Goal: Transaction & Acquisition: Purchase product/service

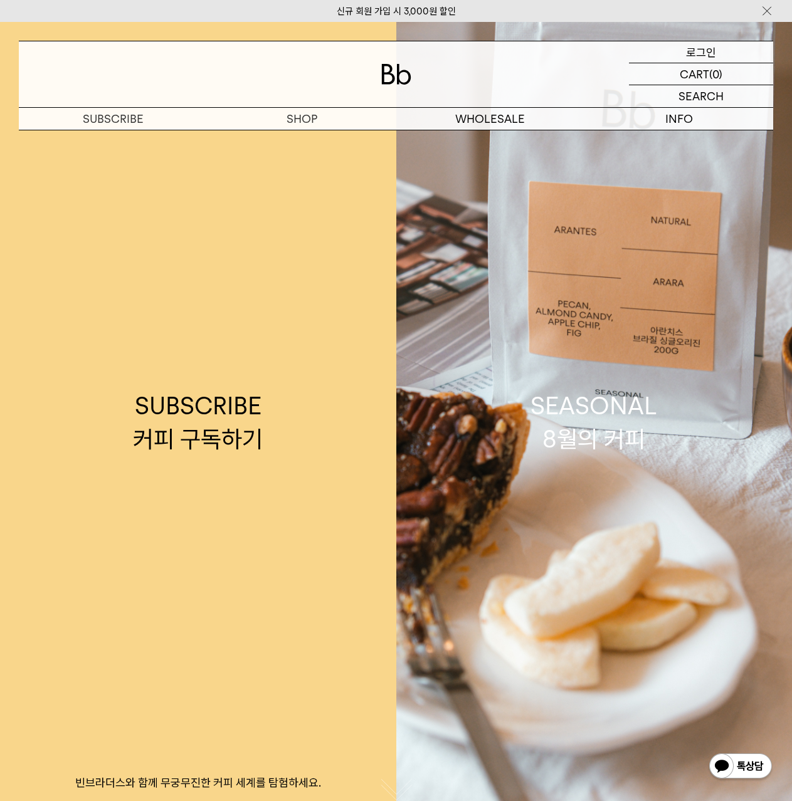
click at [706, 56] on p "로그인" at bounding box center [701, 51] width 30 height 21
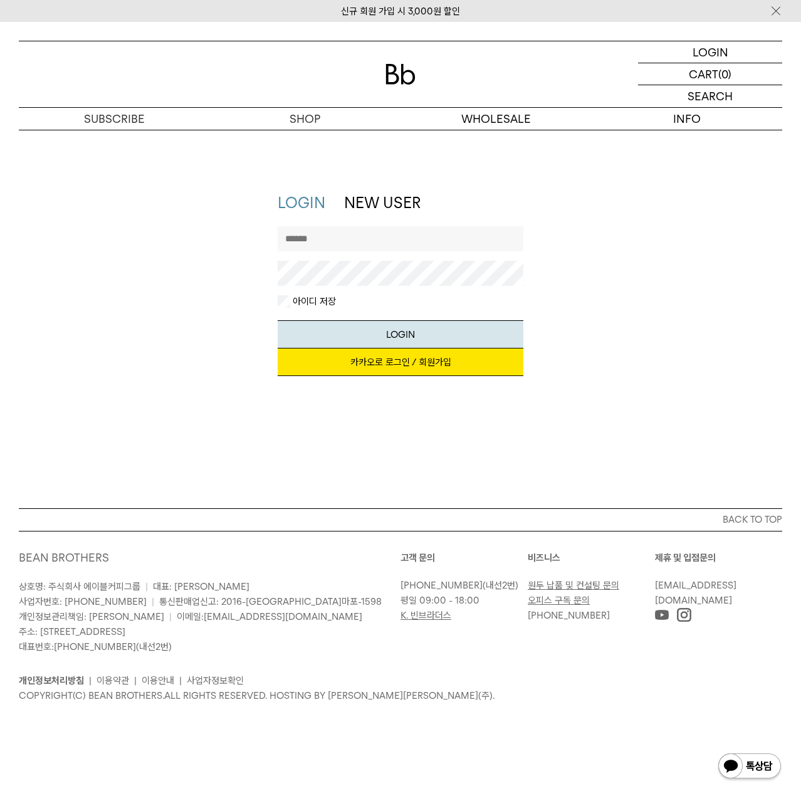
click at [387, 240] on input "text" at bounding box center [401, 238] width 246 height 25
type input "*"
type input "*******"
click at [278, 320] on button "LOGIN" at bounding box center [401, 334] width 246 height 28
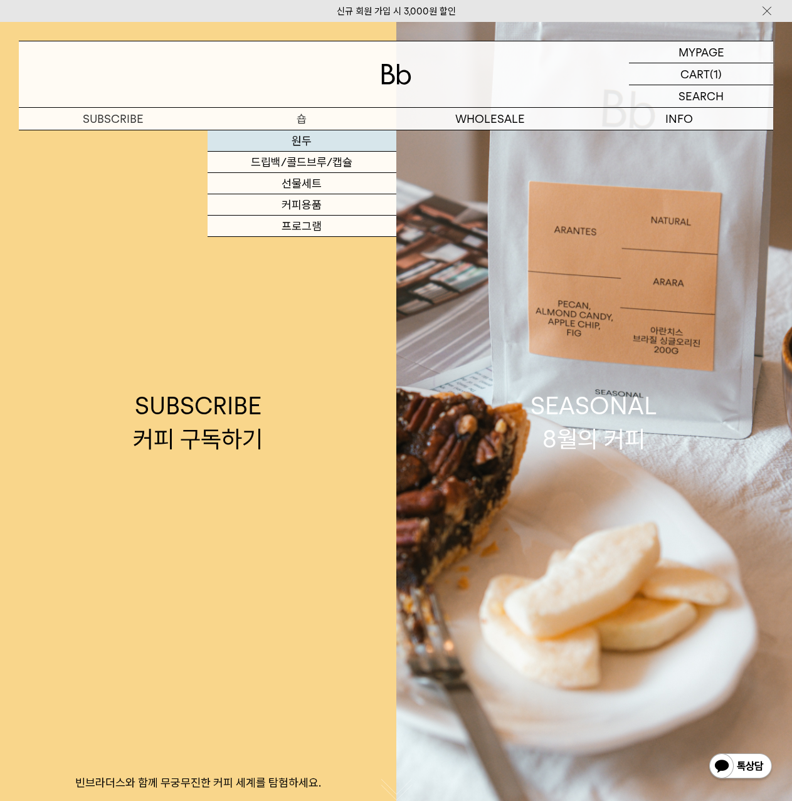
click at [280, 147] on link "원두" at bounding box center [301, 140] width 189 height 21
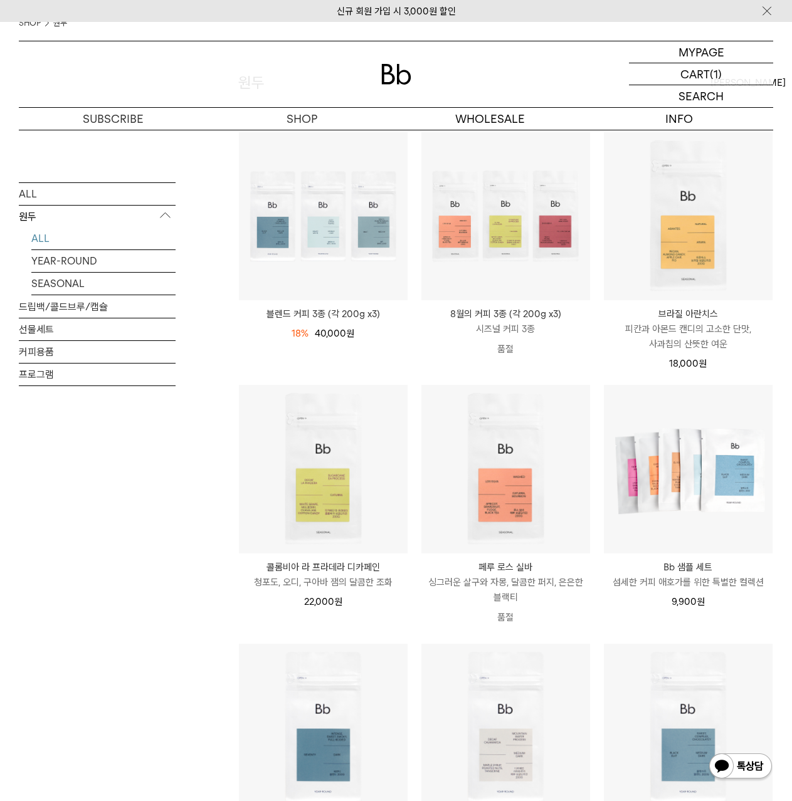
scroll to position [188, 0]
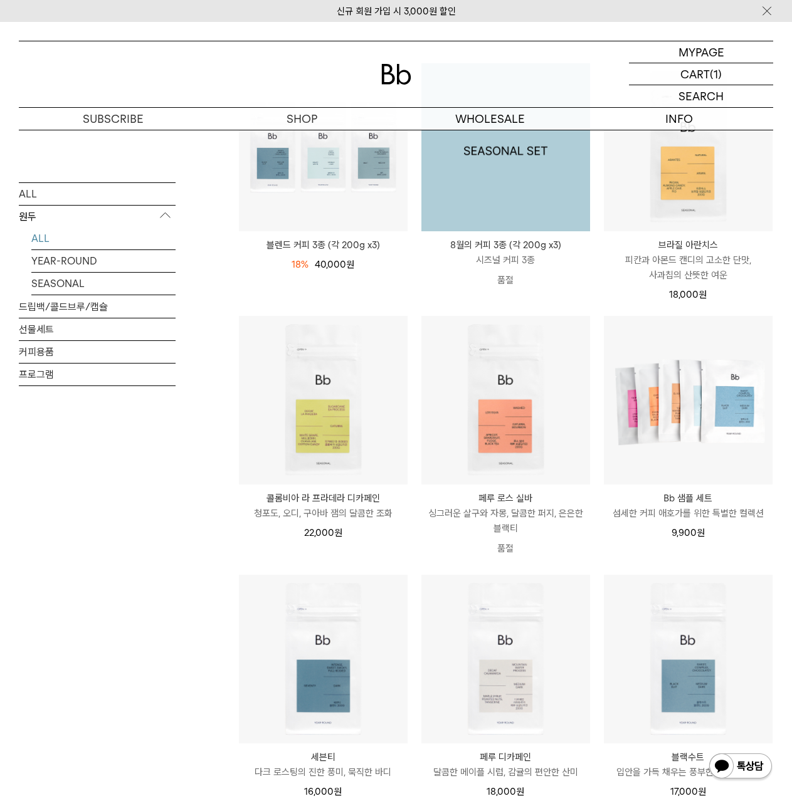
click at [496, 193] on img at bounding box center [505, 147] width 169 height 169
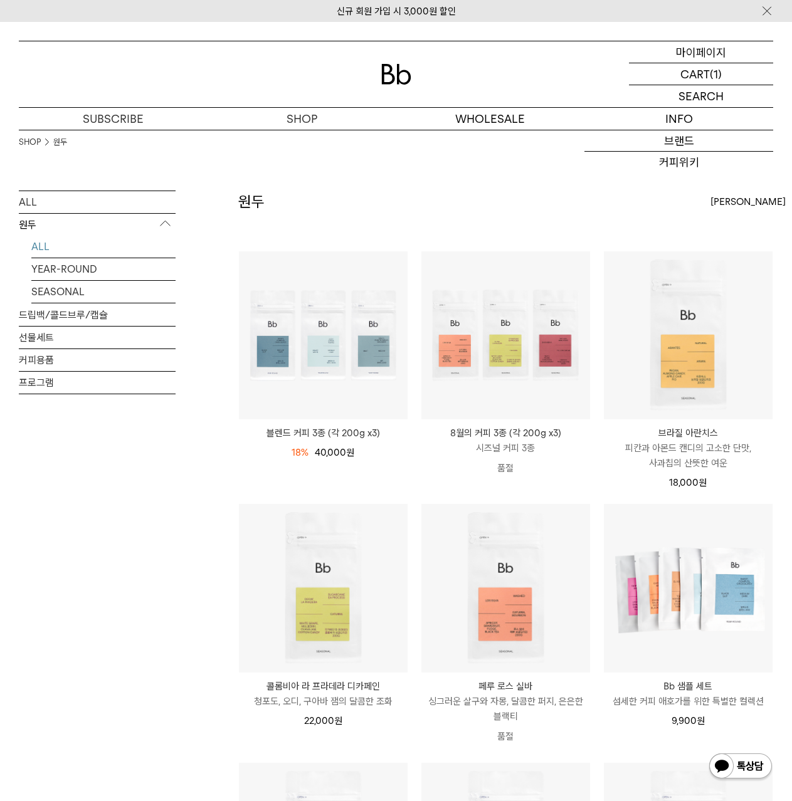
click at [711, 53] on p "마이페이지" at bounding box center [701, 51] width 50 height 21
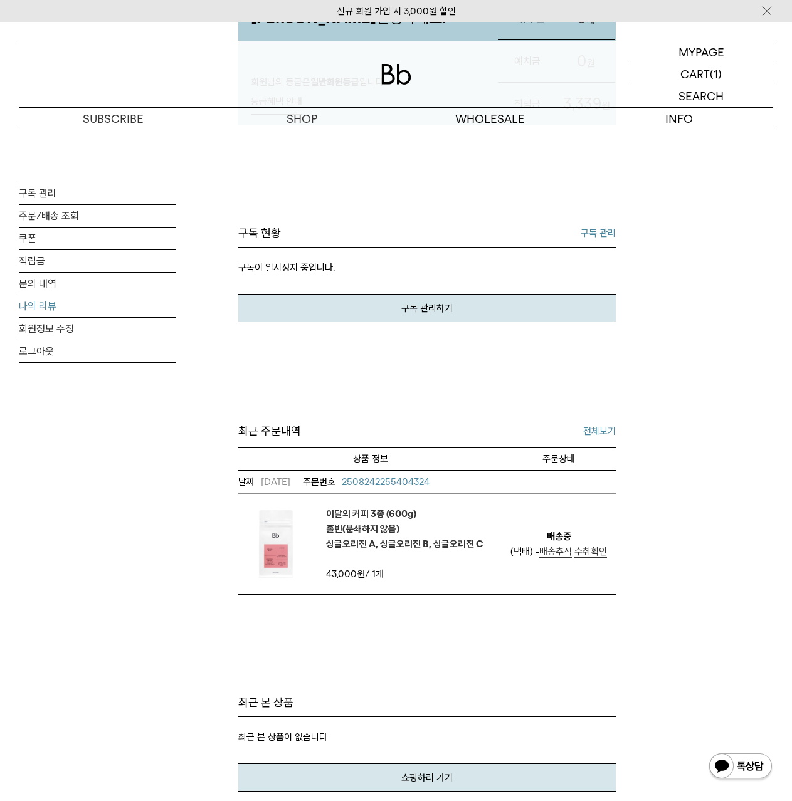
scroll to position [188, 0]
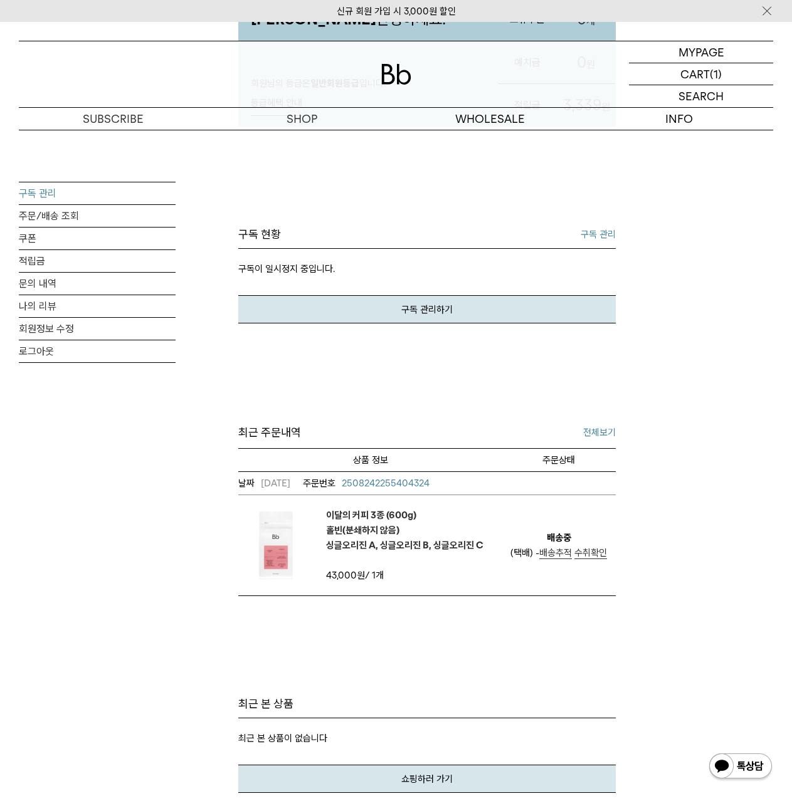
click at [52, 188] on link "구독 관리" at bounding box center [97, 193] width 157 height 22
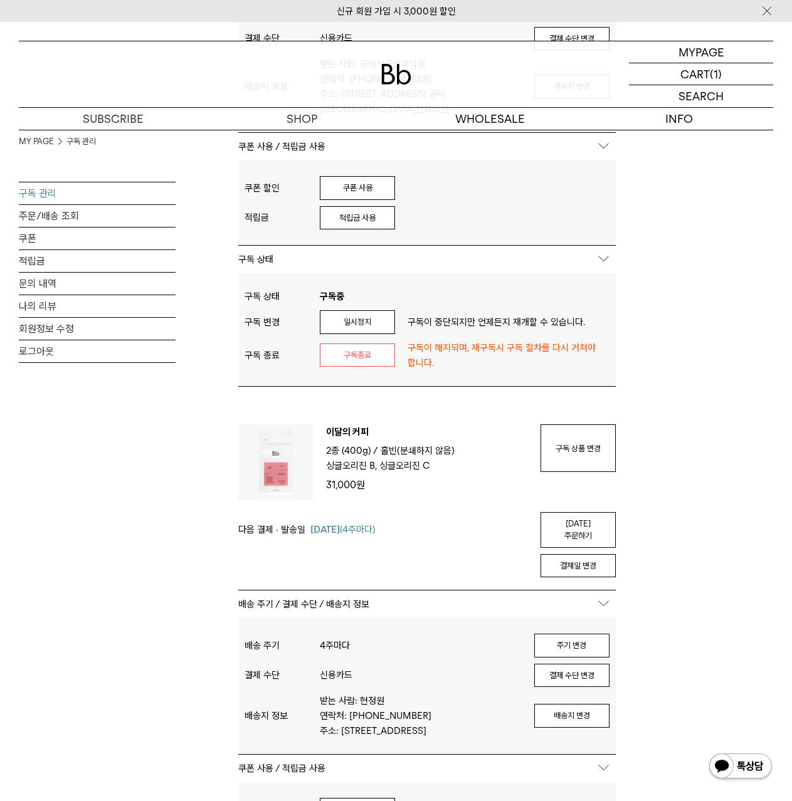
scroll to position [564, 0]
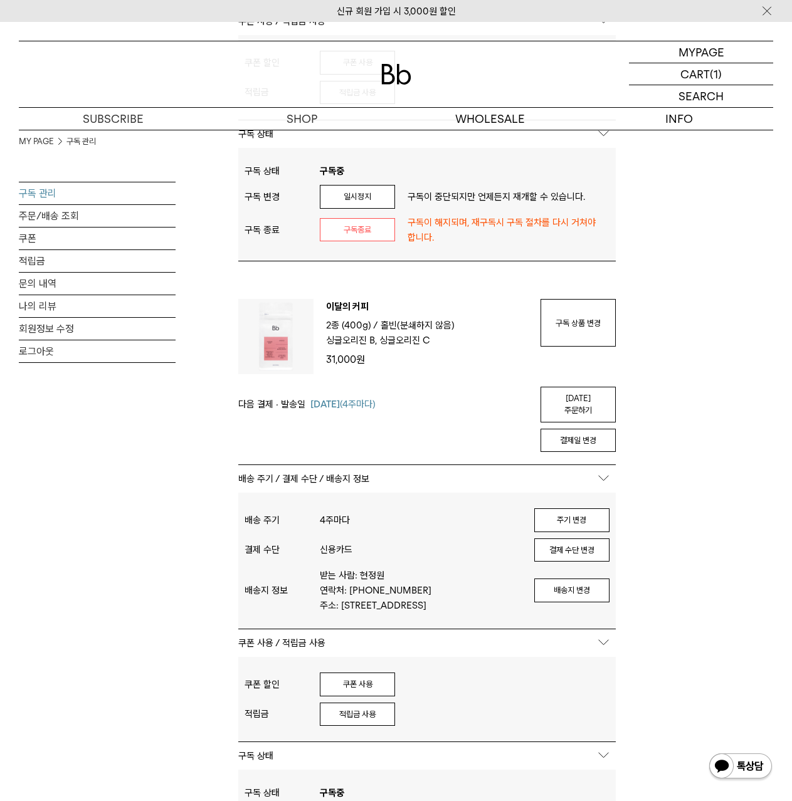
click at [308, 148] on div "구독 상태 구독중 구독 변경 일시정지 구독이 중단되지만 언제든지 재개할 수 있습니다. 구독 종료 구독종료 구독이 해지되며, 재구독시 구독 절차…" at bounding box center [426, 204] width 377 height 113
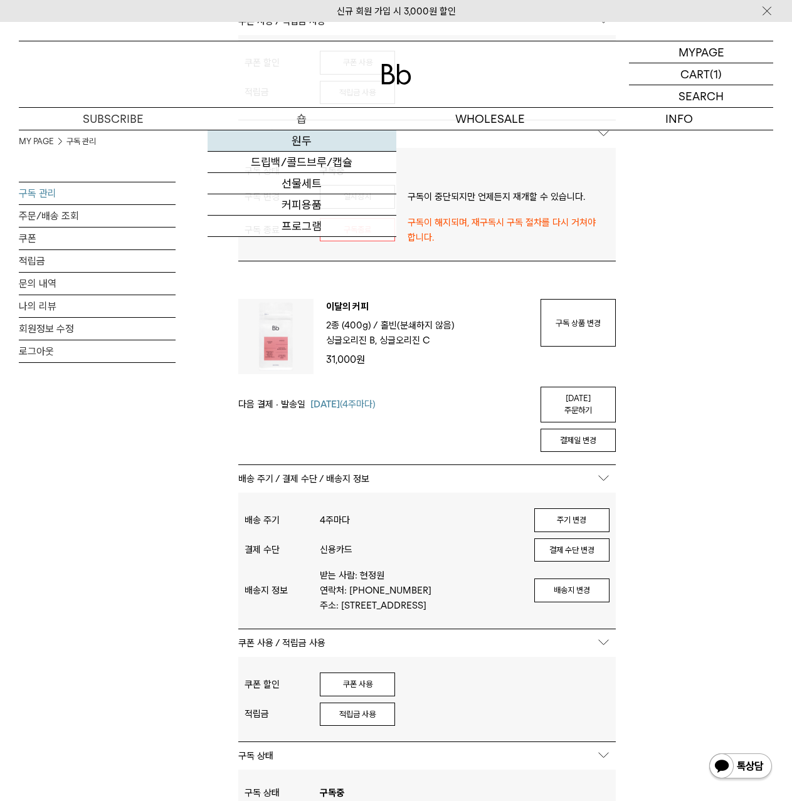
click at [296, 141] on link "원두" at bounding box center [301, 140] width 189 height 21
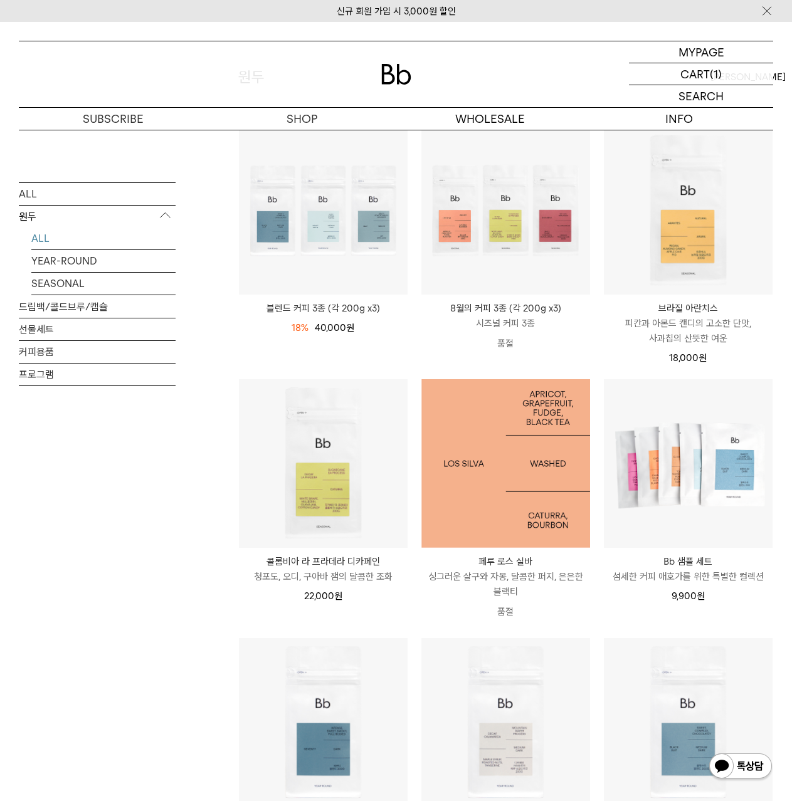
scroll to position [125, 0]
click at [533, 453] on img at bounding box center [505, 463] width 169 height 169
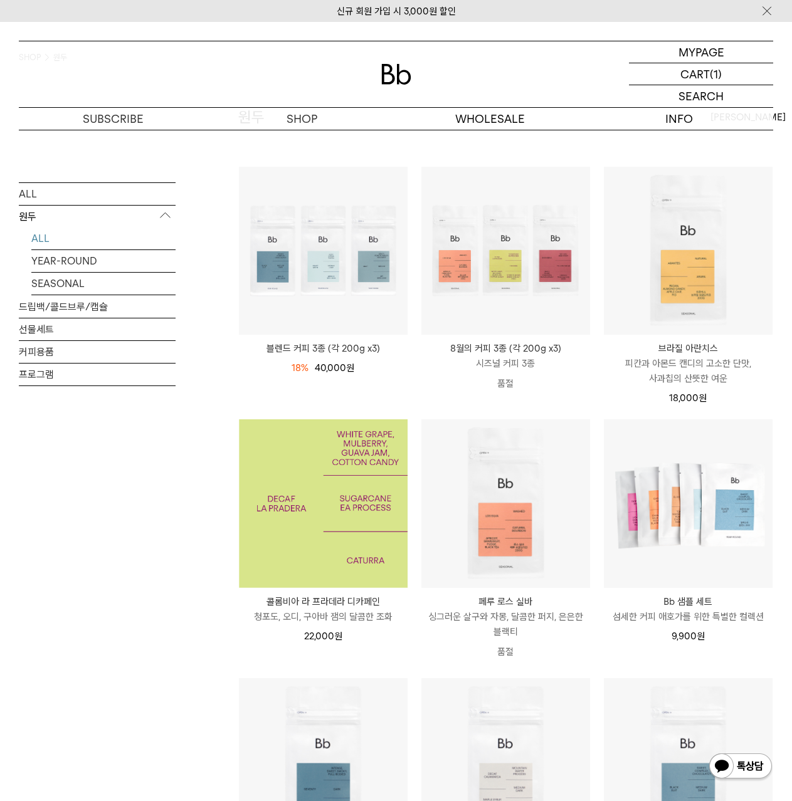
scroll to position [63, 0]
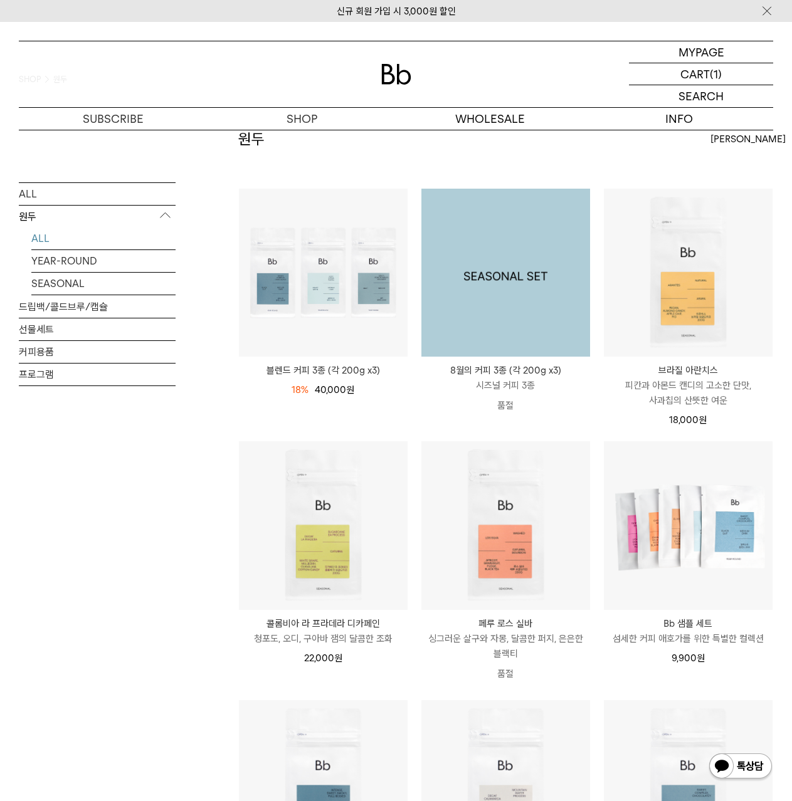
click at [534, 274] on img at bounding box center [505, 273] width 169 height 169
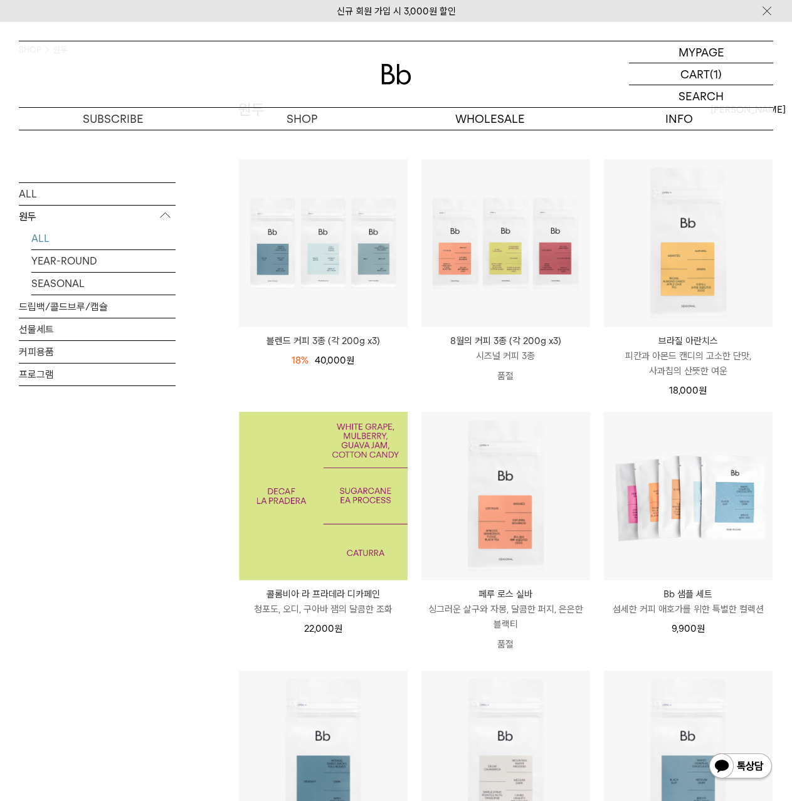
scroll to position [63, 0]
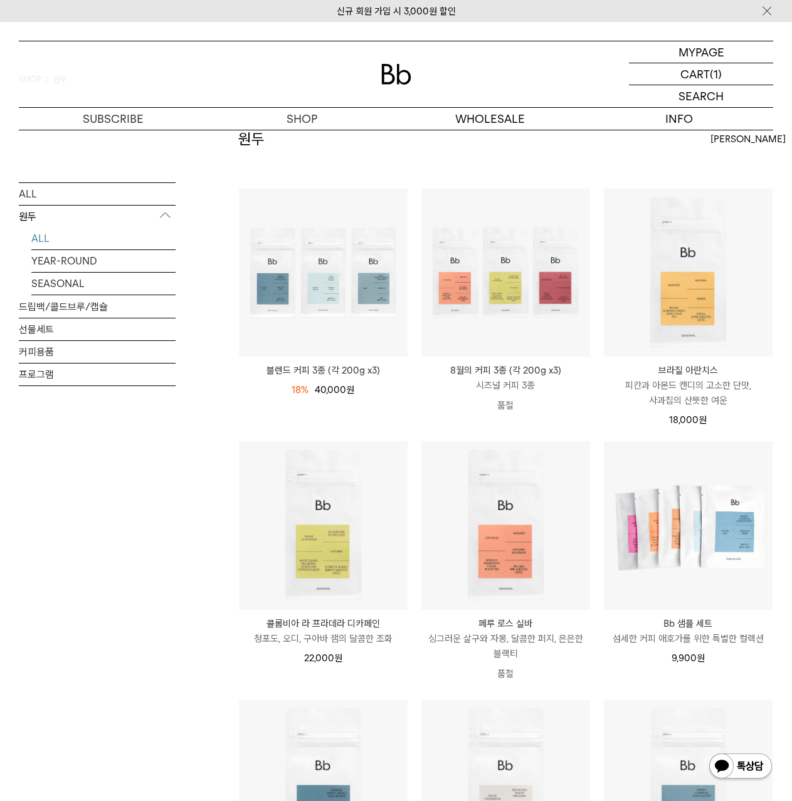
click at [69, 661] on div "ALL 원두 ALL YEAR-ROUND SEASONAL 드립백/콜드브루/캡슐 선물세트 커피용품 프로그램" at bounding box center [97, 715] width 157 height 1174
